Goal: Navigation & Orientation: Find specific page/section

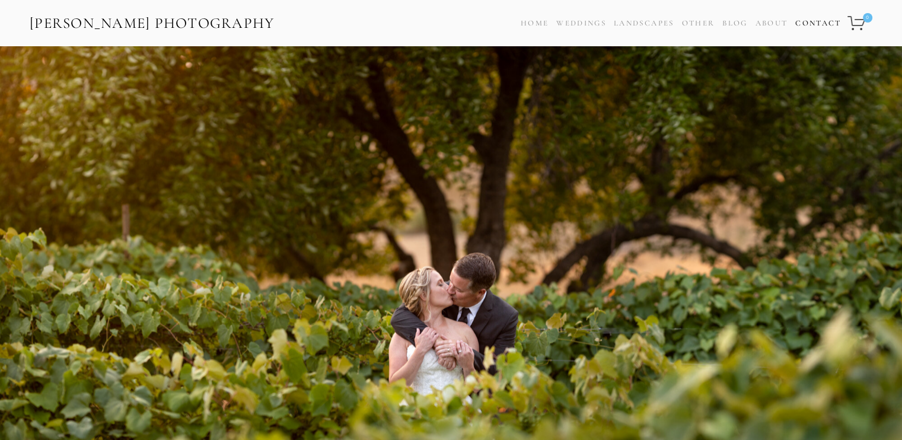
click at [809, 26] on link "Contact" at bounding box center [818, 23] width 46 height 17
click at [768, 25] on link "About" at bounding box center [771, 23] width 33 height 17
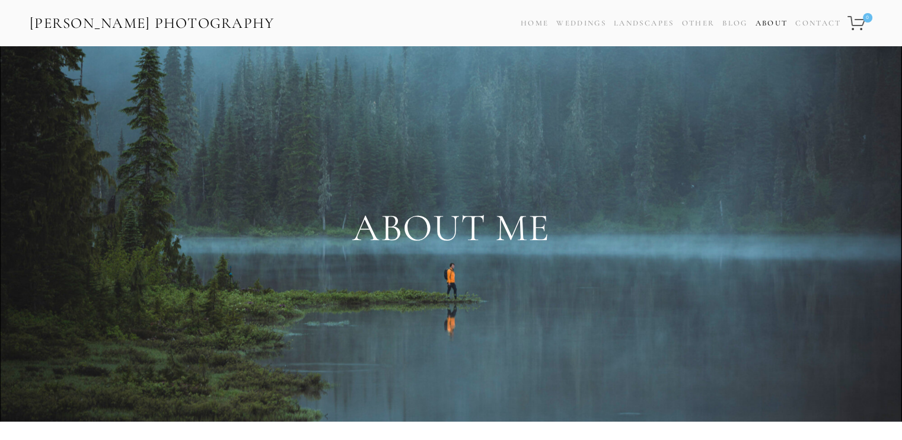
click at [758, 21] on link "About" at bounding box center [771, 23] width 33 height 17
